Goal: Transaction & Acquisition: Purchase product/service

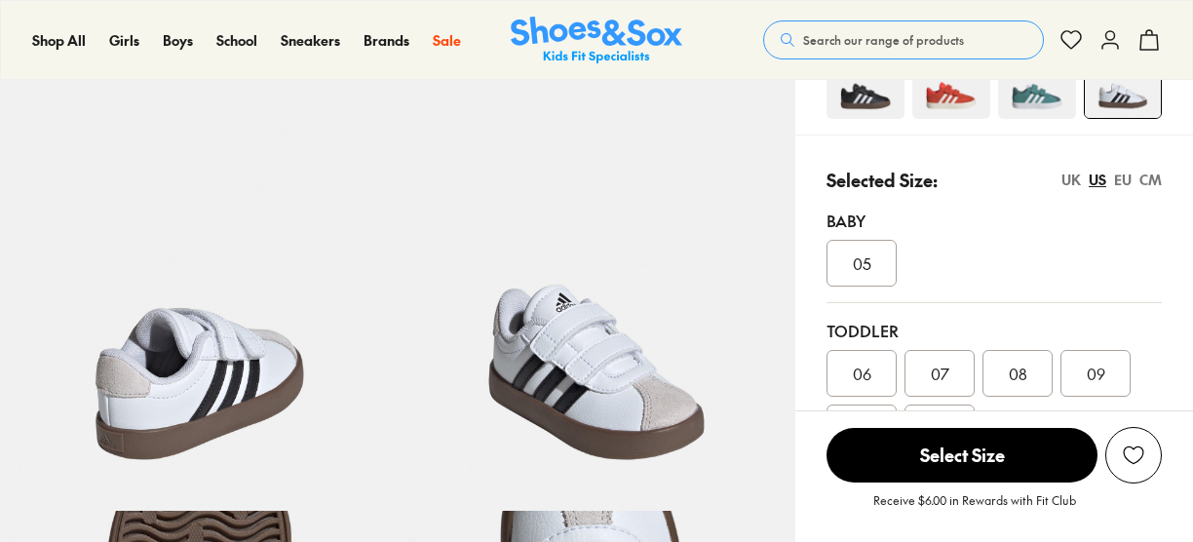
scroll to position [487, 0]
select select "*"
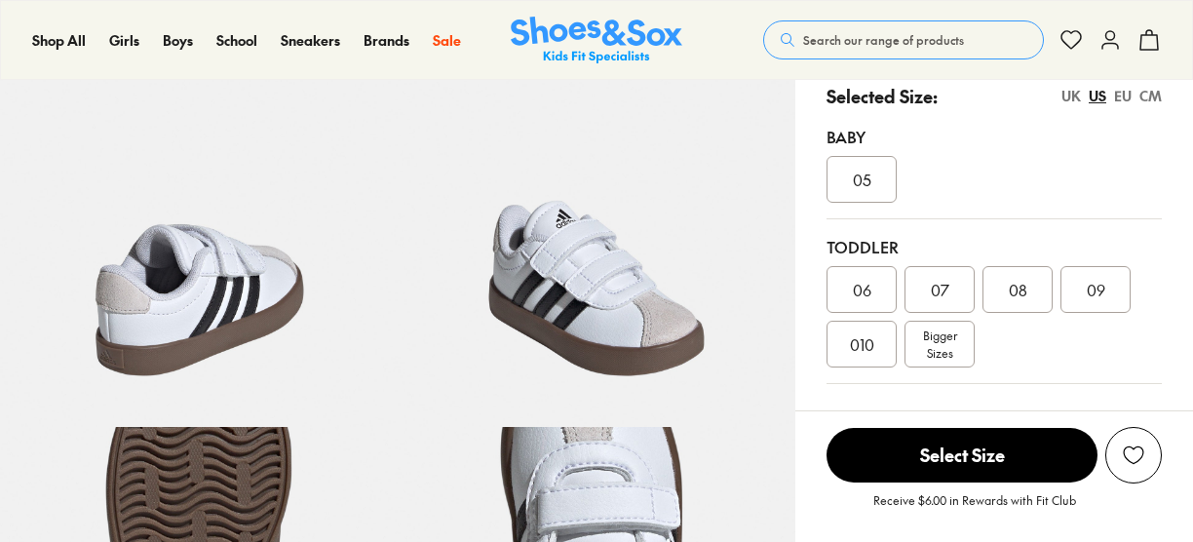
click at [877, 296] on div "06" at bounding box center [861, 289] width 70 height 47
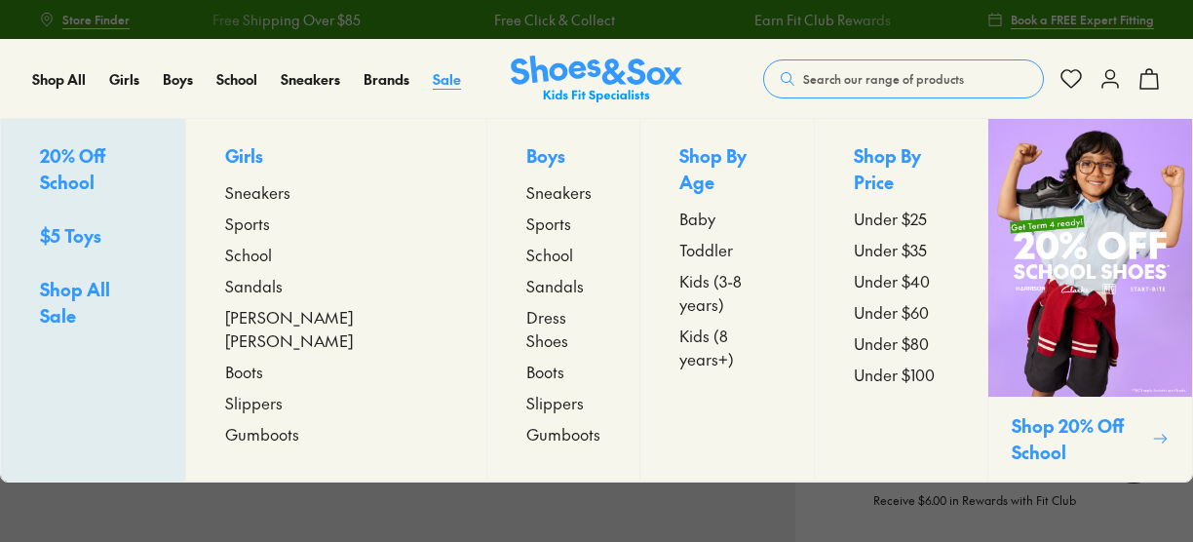
click at [449, 76] on span "Sale" at bounding box center [447, 78] width 28 height 19
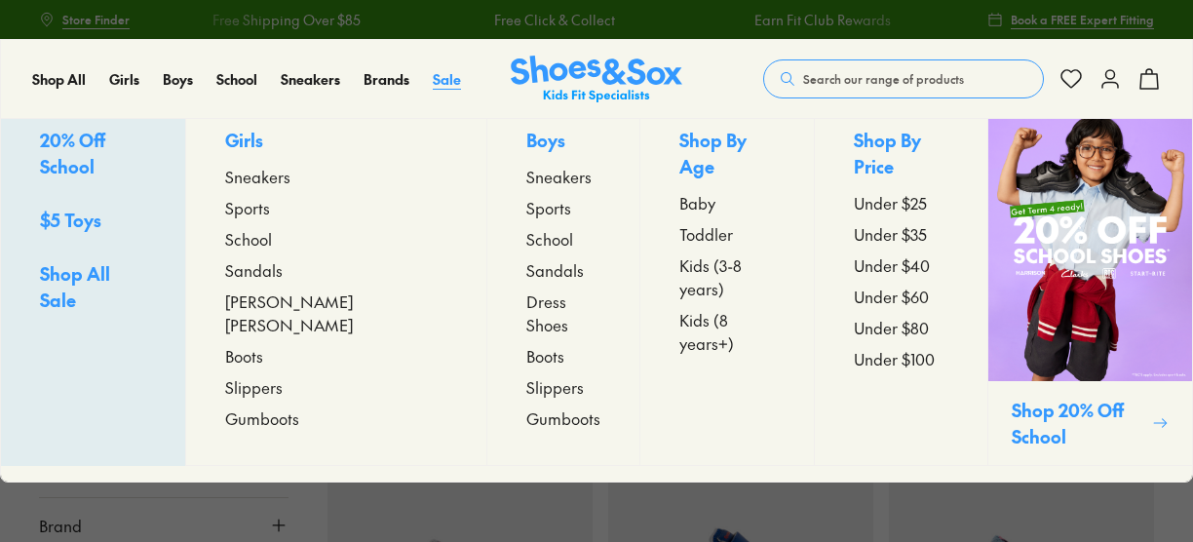
click at [449, 81] on span "Sale" at bounding box center [447, 78] width 28 height 19
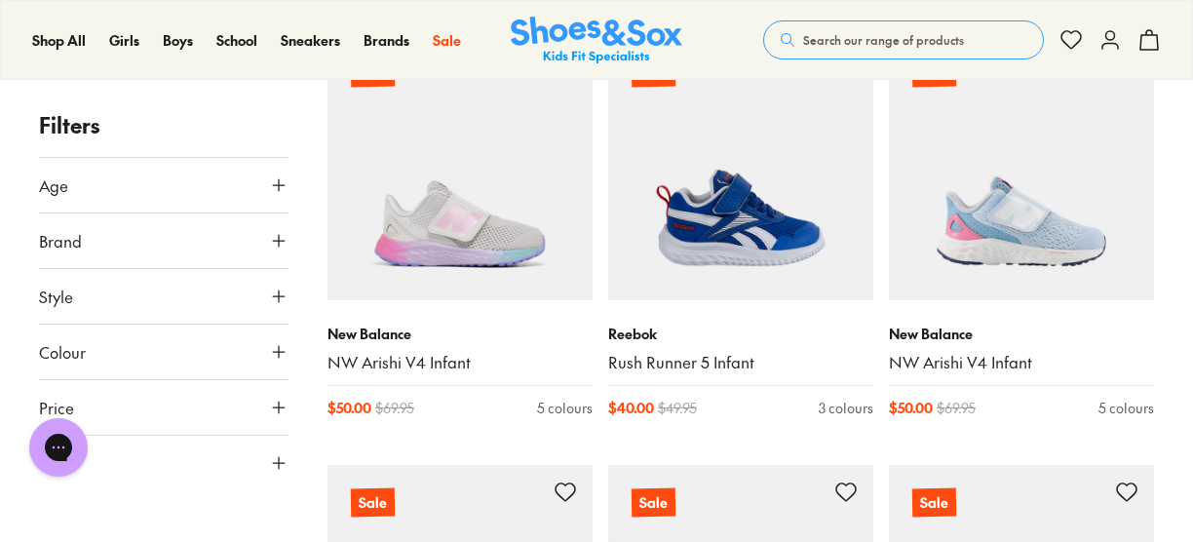
scroll to position [487, 0]
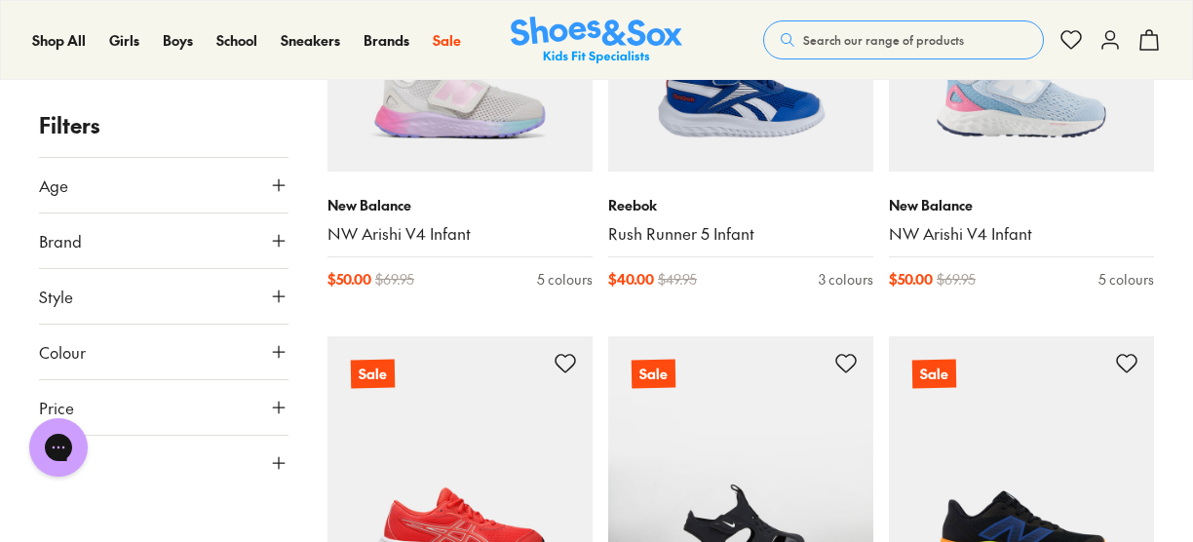
click at [279, 177] on icon at bounding box center [278, 184] width 19 height 19
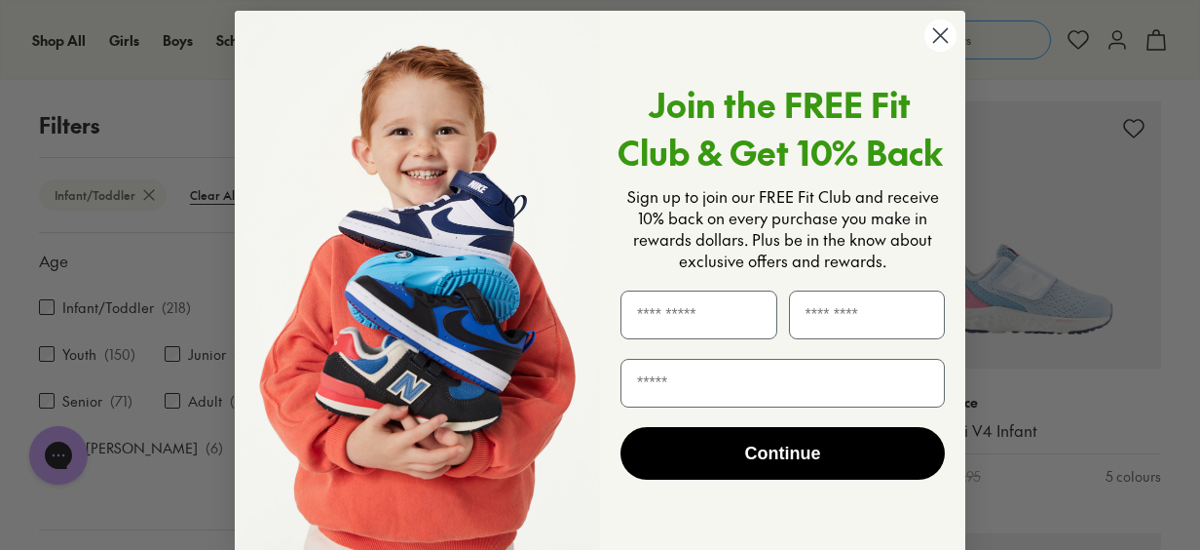
scroll to position [16, 0]
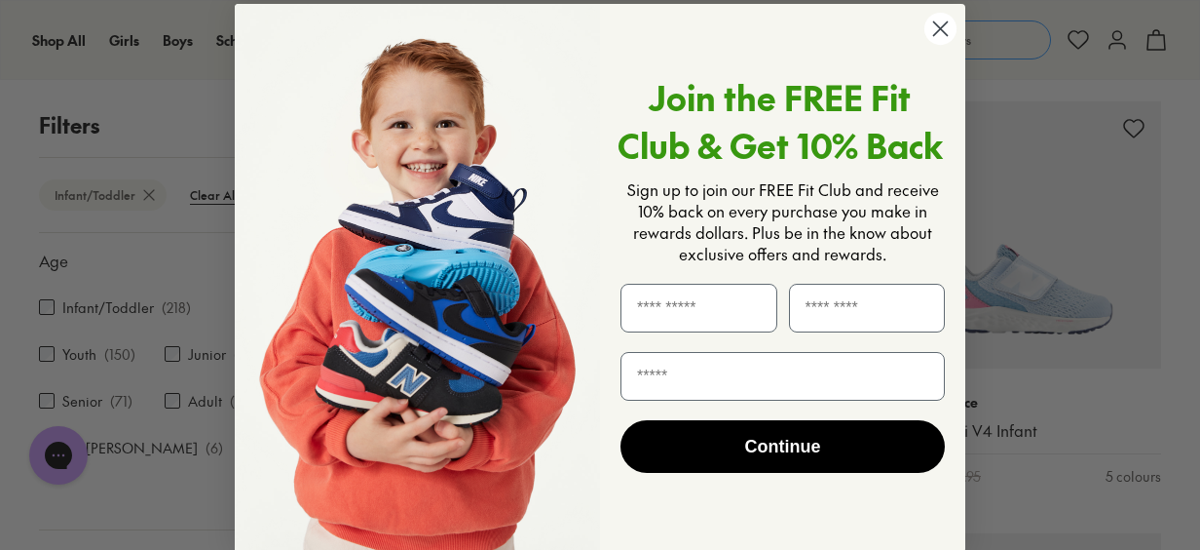
click at [930, 29] on circle "Close dialog" at bounding box center [941, 29] width 32 height 32
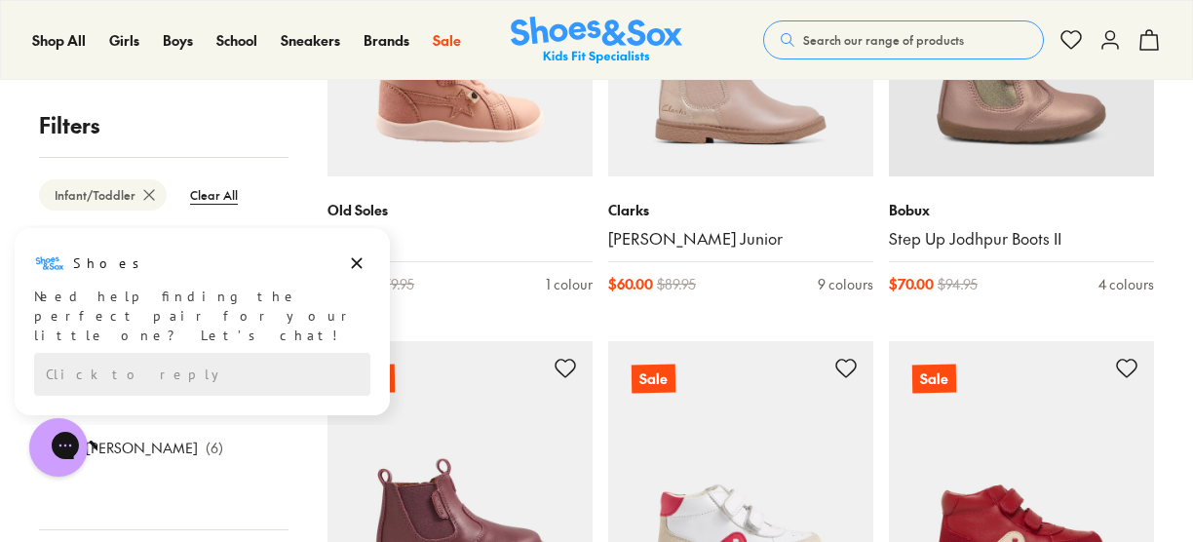
scroll to position [2826, 0]
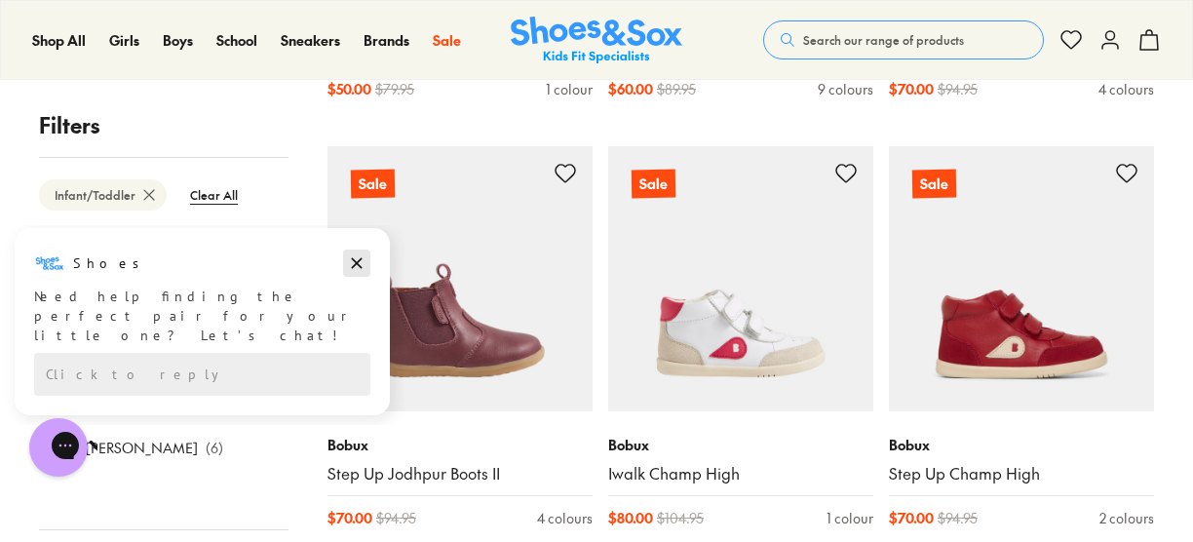
drag, startPoint x: 360, startPoint y: 266, endPoint x: 359, endPoint y: 491, distance: 225.1
click at [360, 266] on icon "Dismiss campaign" at bounding box center [357, 263] width 11 height 11
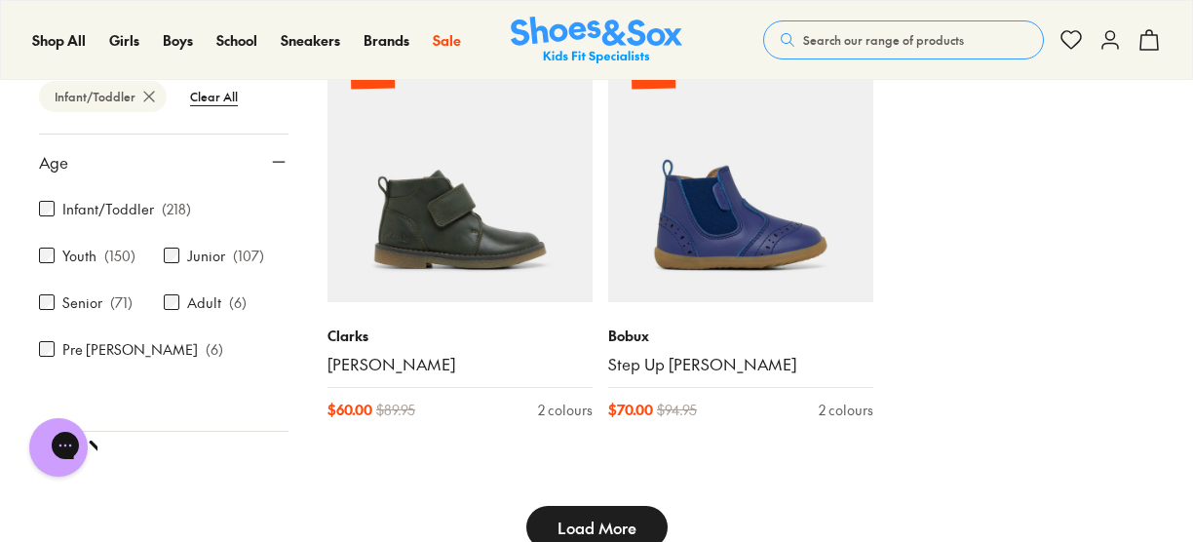
scroll to position [4774, 0]
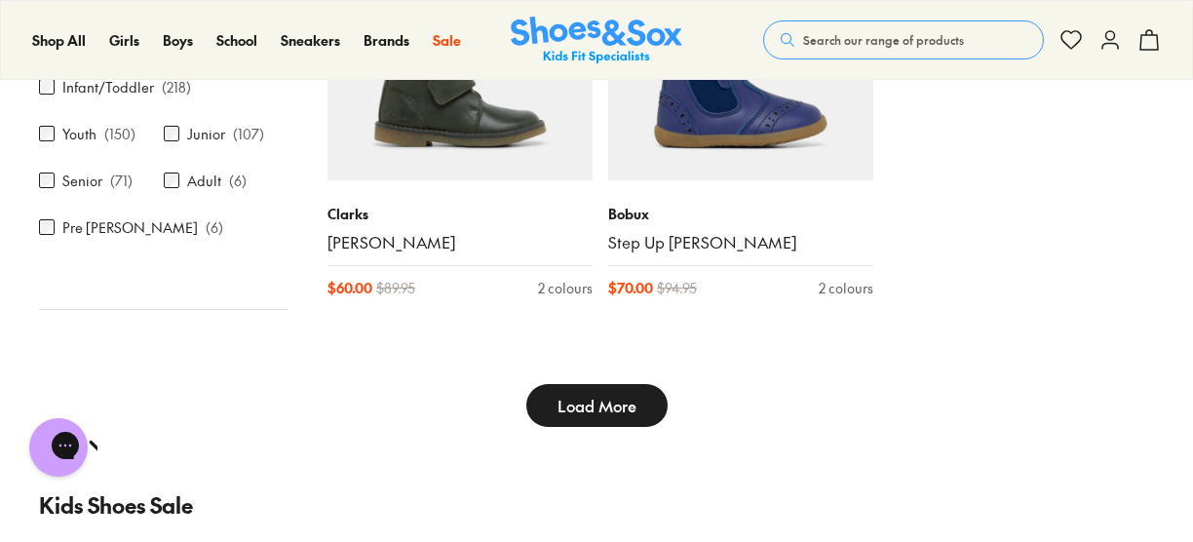
click at [598, 407] on span "Load More" at bounding box center [596, 405] width 79 height 23
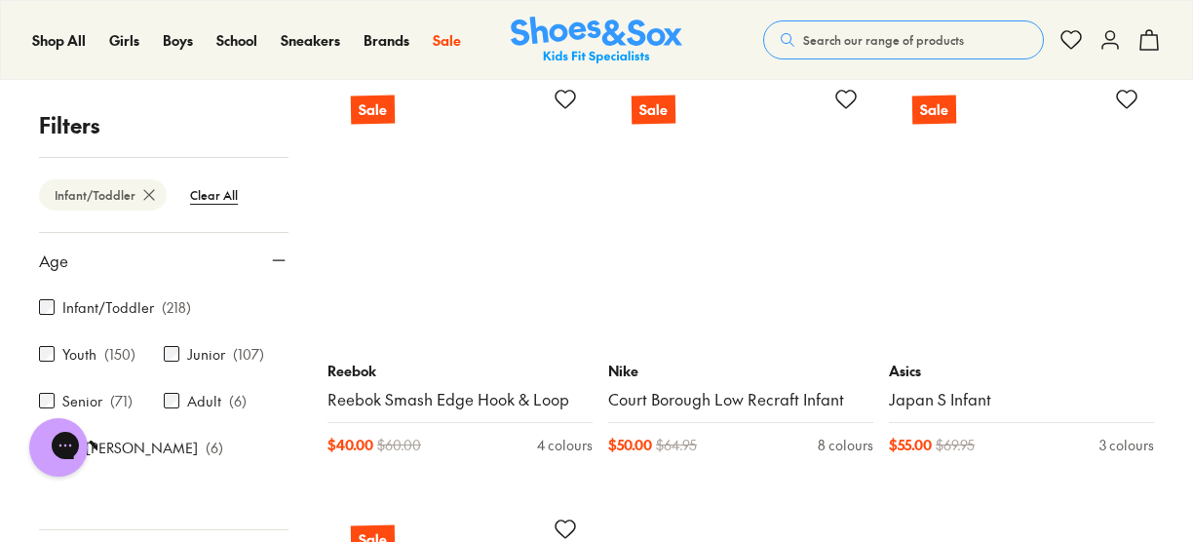
scroll to position [8964, 0]
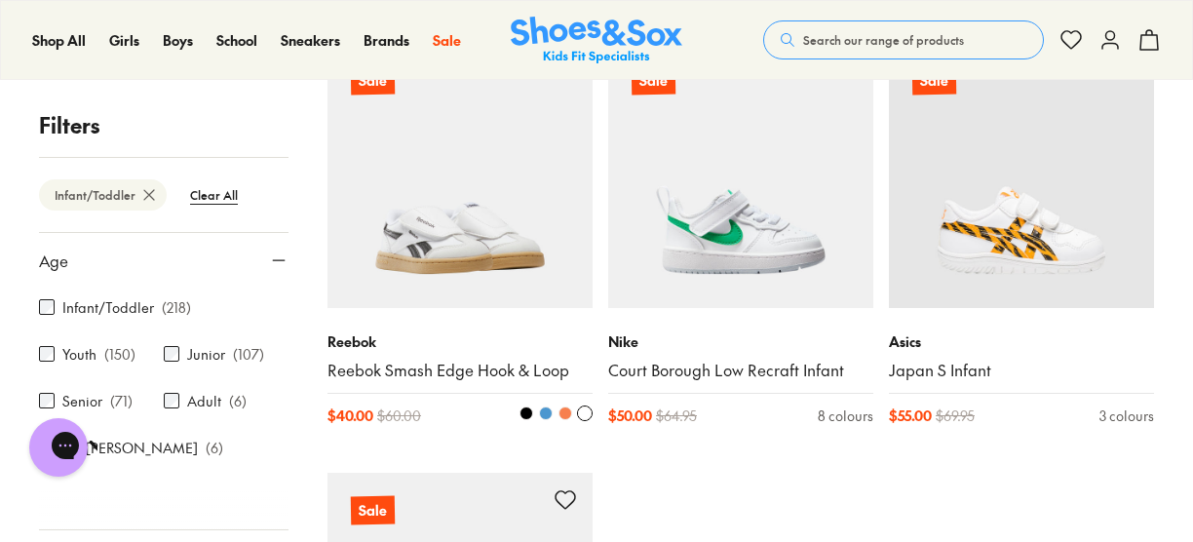
click at [475, 176] on img at bounding box center [459, 175] width 265 height 265
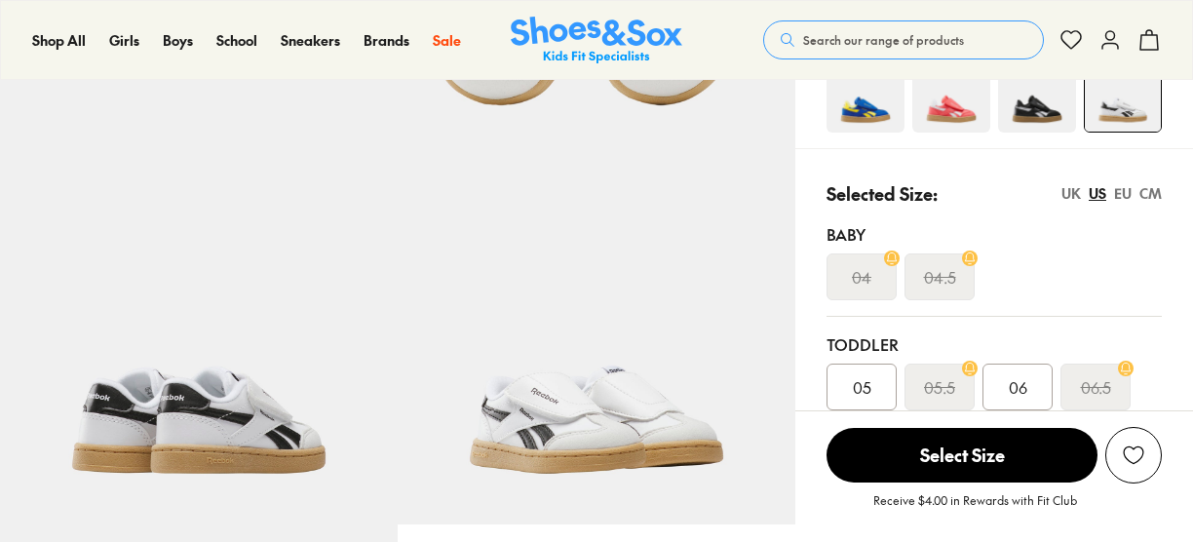
select select "*"
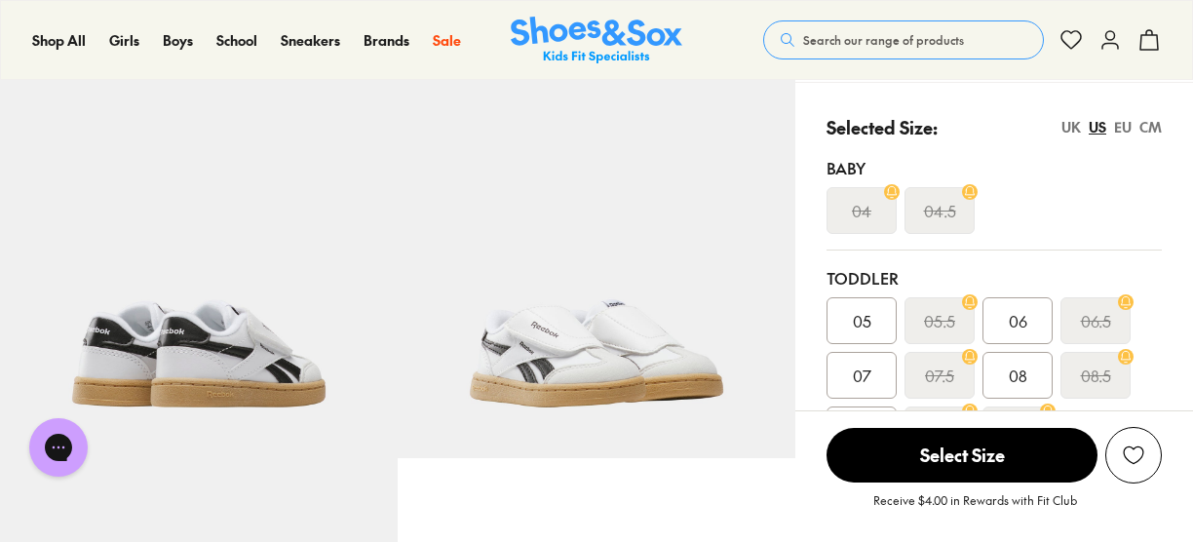
scroll to position [487, 0]
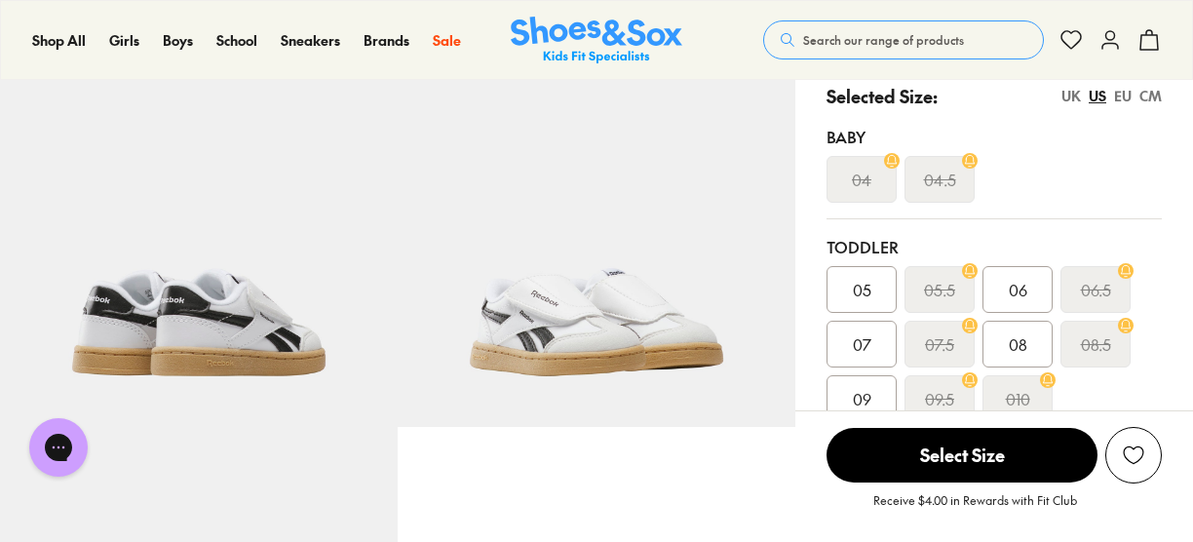
click at [1041, 285] on div "06" at bounding box center [1017, 289] width 70 height 47
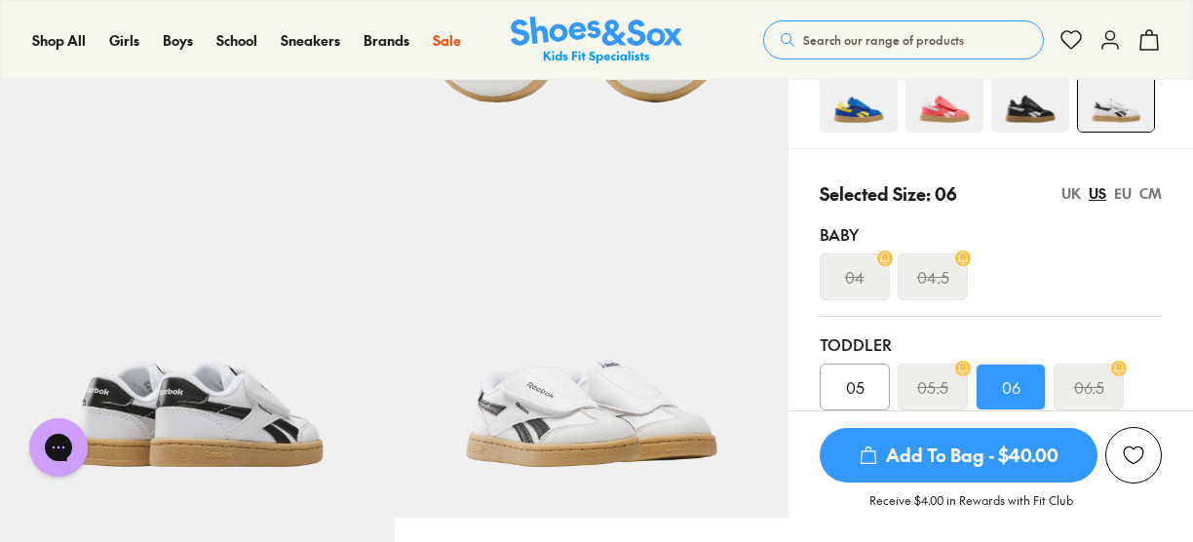
scroll to position [97, 0]
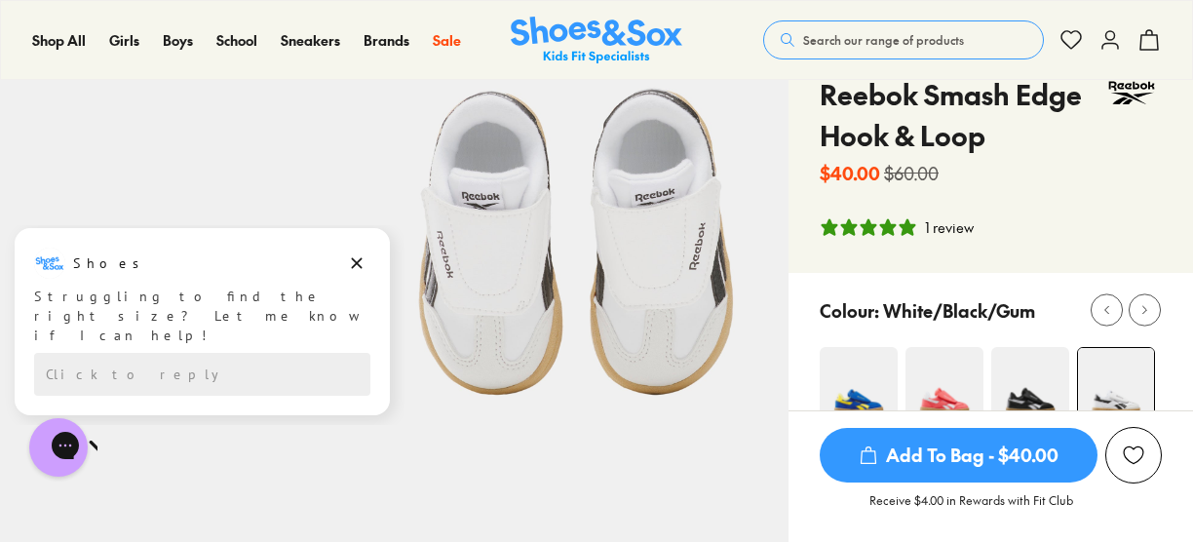
click at [702, 273] on img at bounding box center [592, 218] width 395 height 395
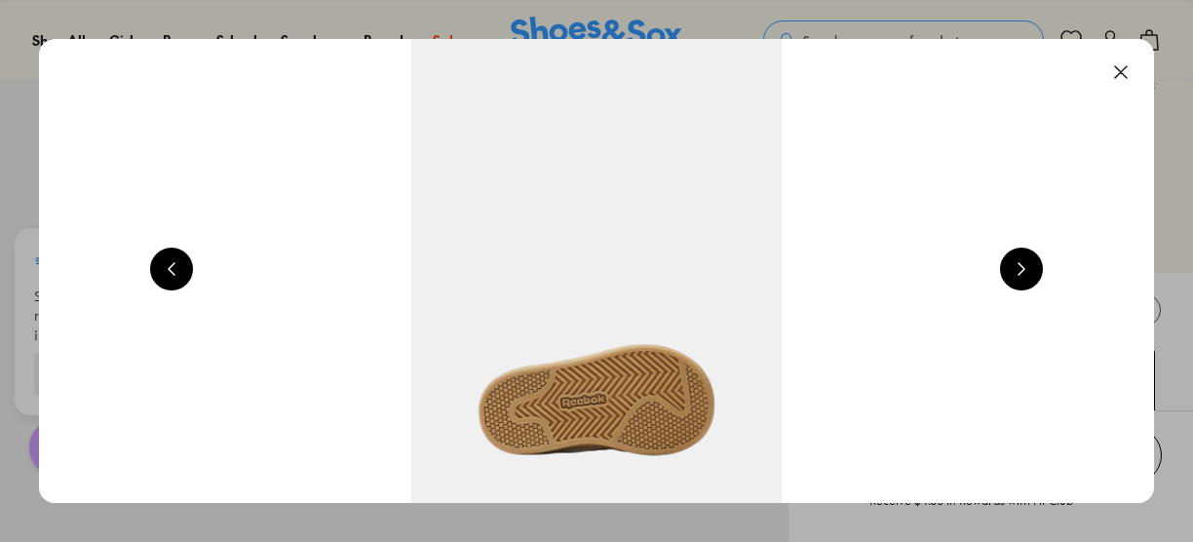
scroll to position [0, 2245]
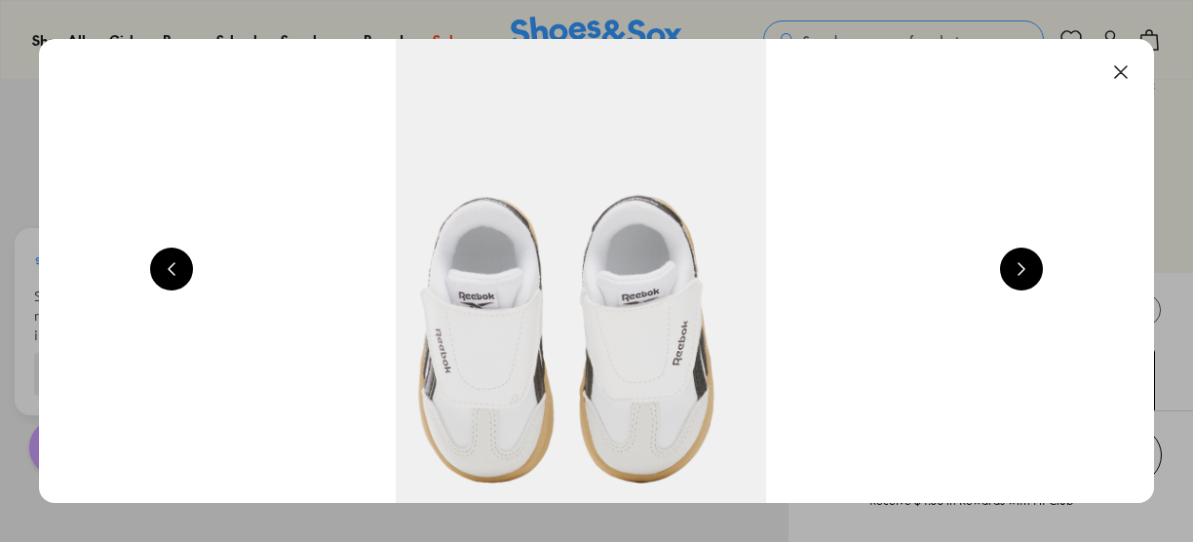
click at [1025, 260] on button at bounding box center [1021, 268] width 43 height 43
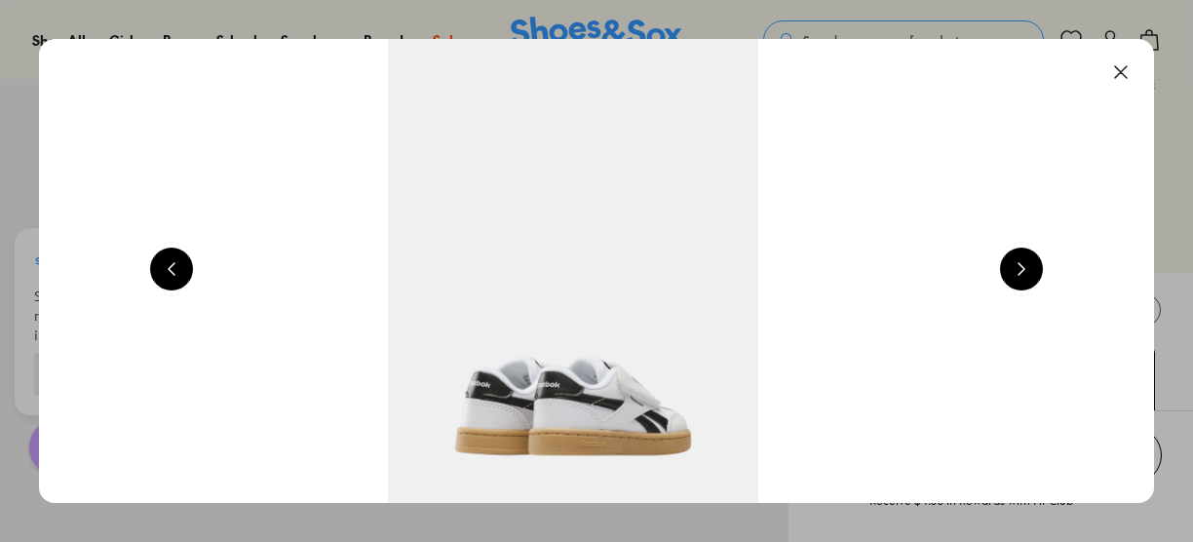
click at [1025, 260] on button at bounding box center [1021, 268] width 43 height 43
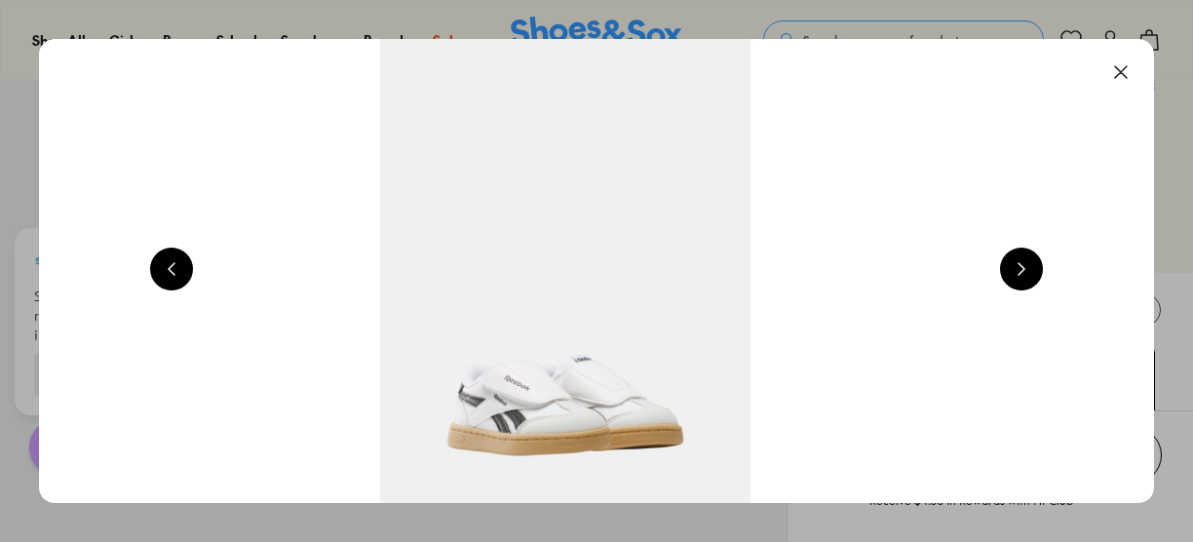
click at [1025, 260] on button at bounding box center [1021, 268] width 43 height 43
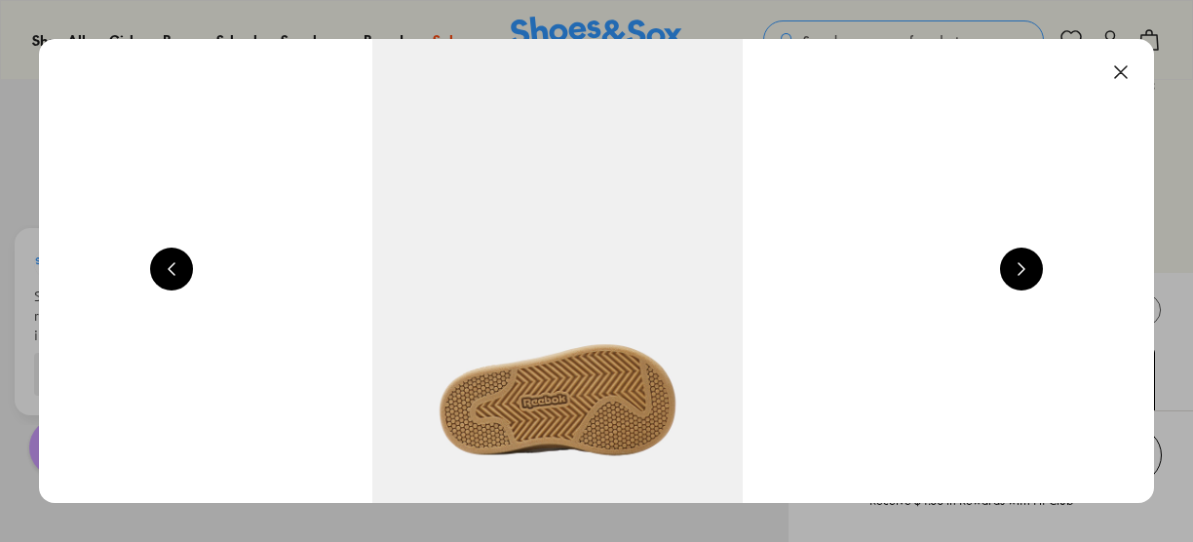
click at [1025, 249] on button at bounding box center [1021, 268] width 43 height 43
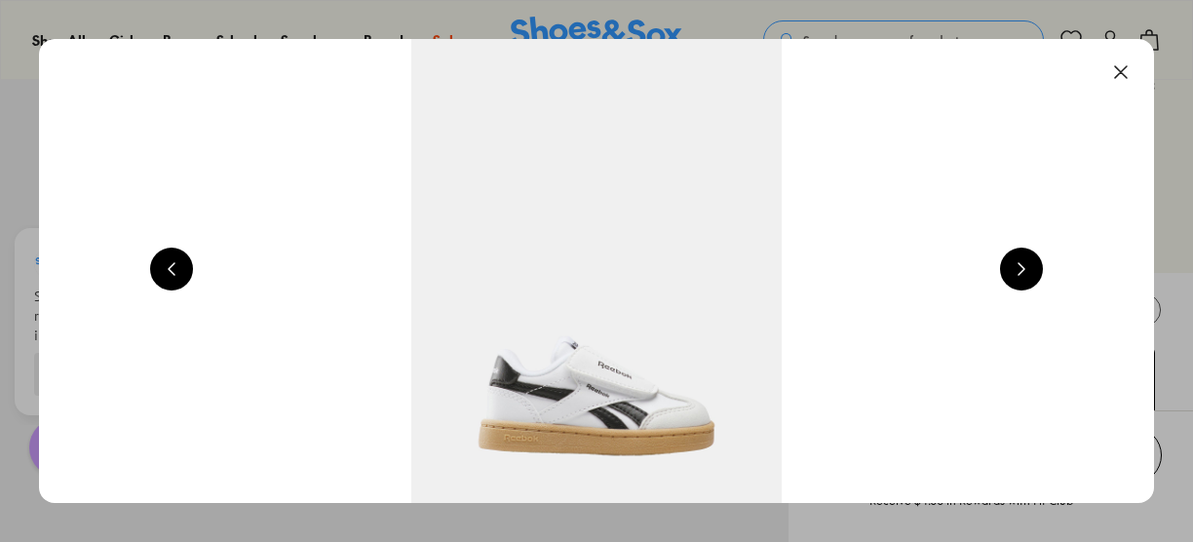
scroll to position [0, 1122]
click at [1117, 68] on button at bounding box center [1120, 72] width 43 height 43
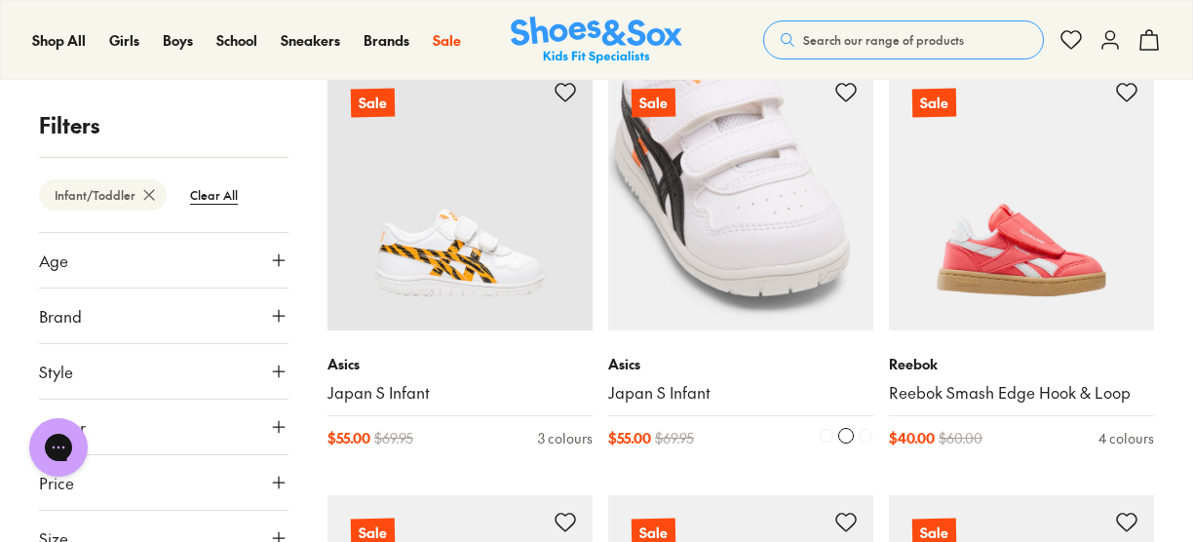
scroll to position [4773, 0]
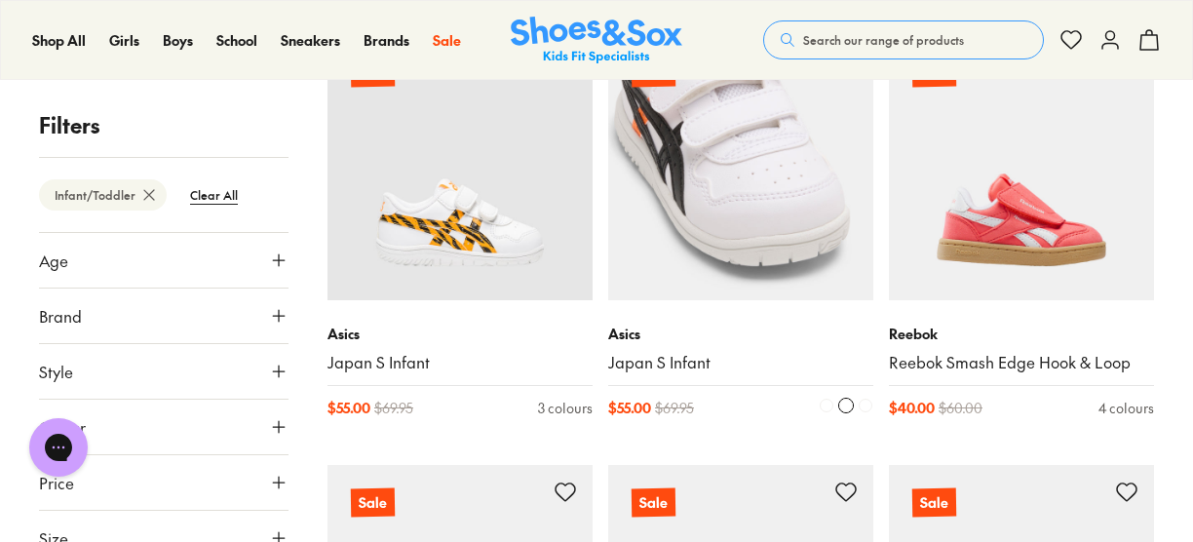
click at [766, 206] on img at bounding box center [740, 167] width 265 height 265
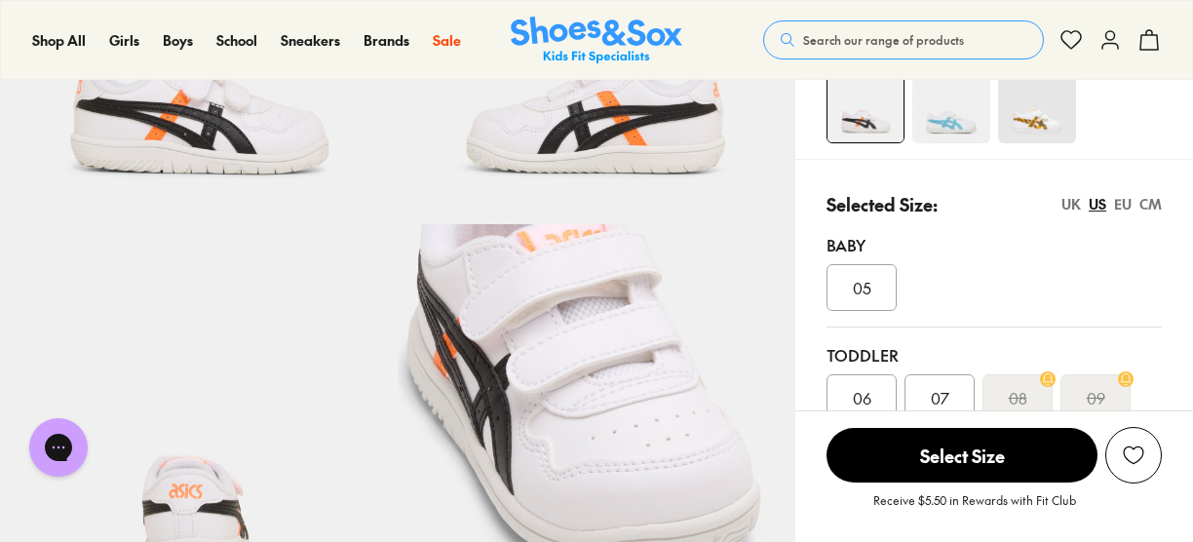
select select "*"
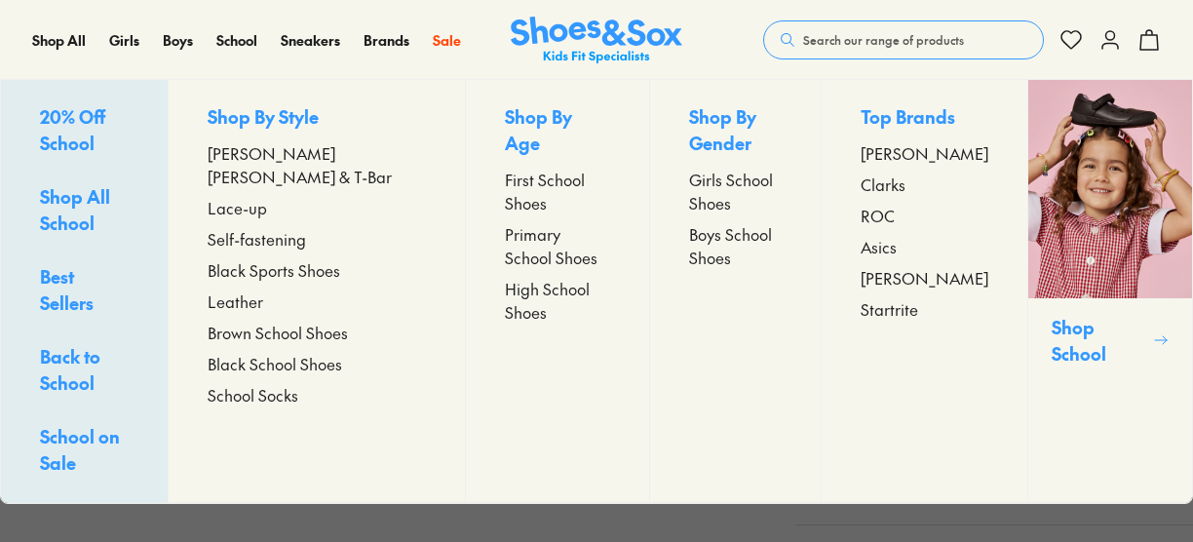
scroll to position [585, 0]
